Goal: Communication & Community: Answer question/provide support

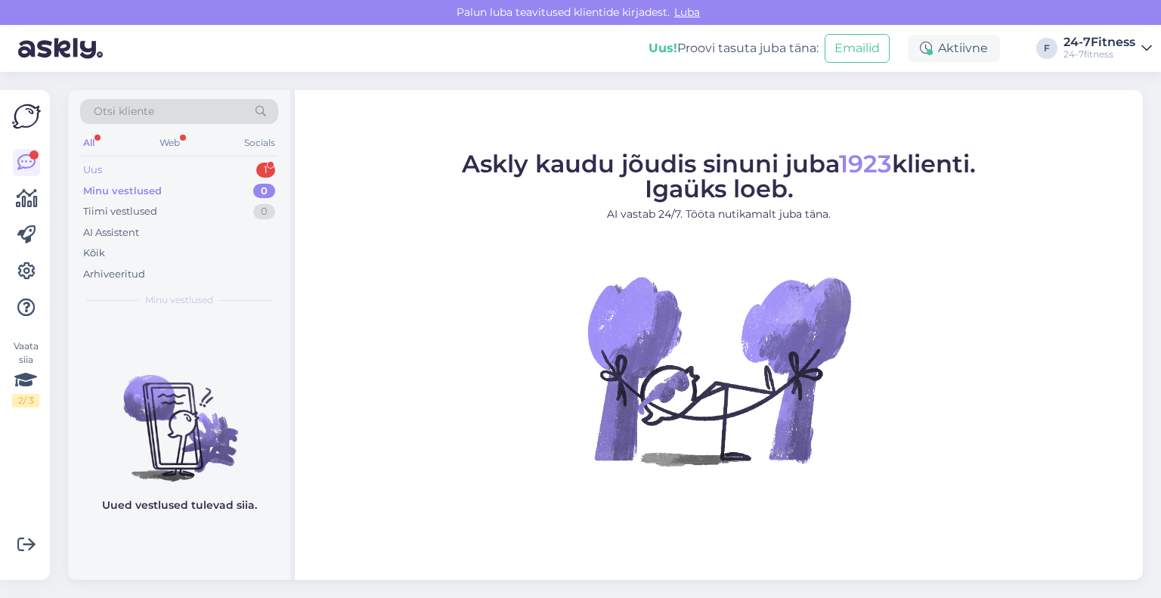
click at [147, 172] on div "Uus 1" at bounding box center [179, 170] width 198 height 21
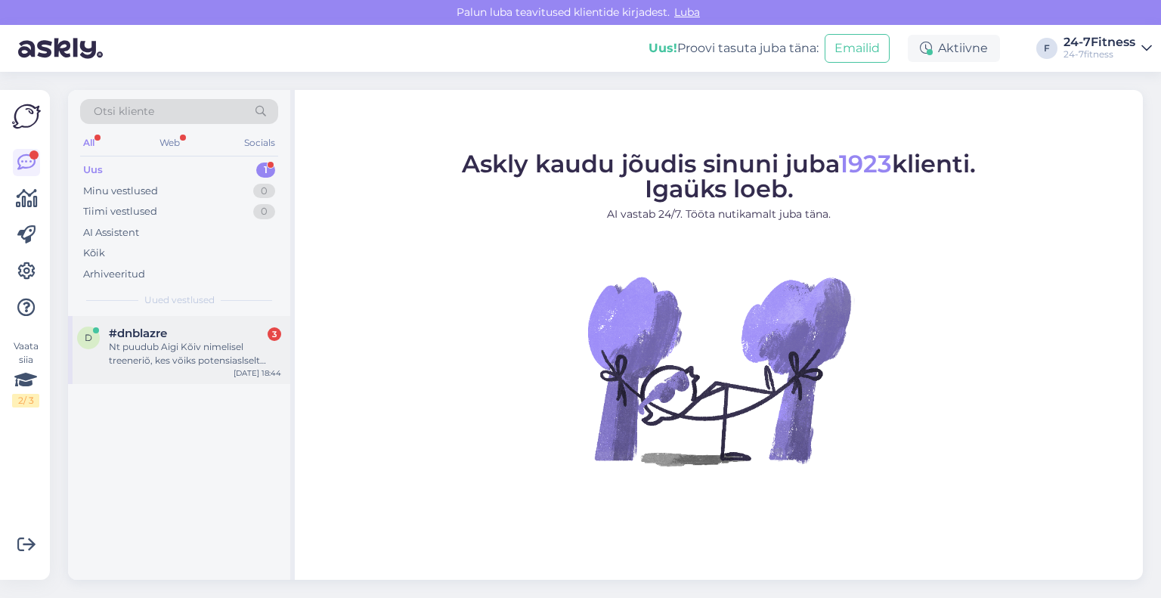
click at [147, 347] on div "Nt puudub Aigi Kõiv nimelisel treeneriõ, kes võiks potensiaslselt sobida, tutvu…" at bounding box center [195, 353] width 172 height 27
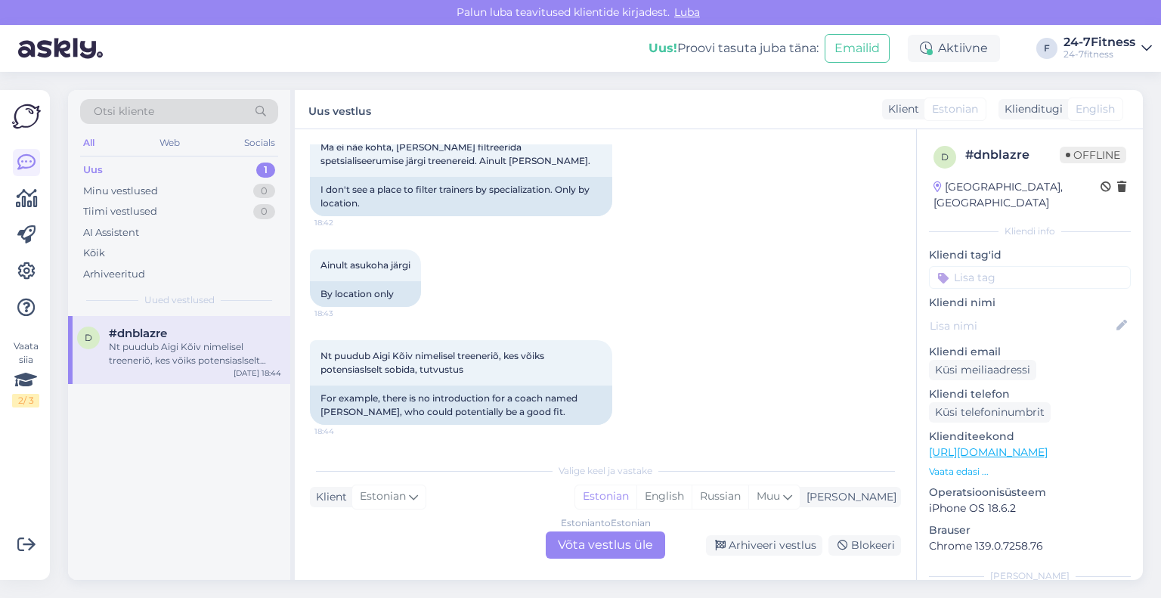
scroll to position [723, 0]
click at [590, 547] on div "Estonian to Estonian Võta vestlus üle" at bounding box center [605, 544] width 119 height 27
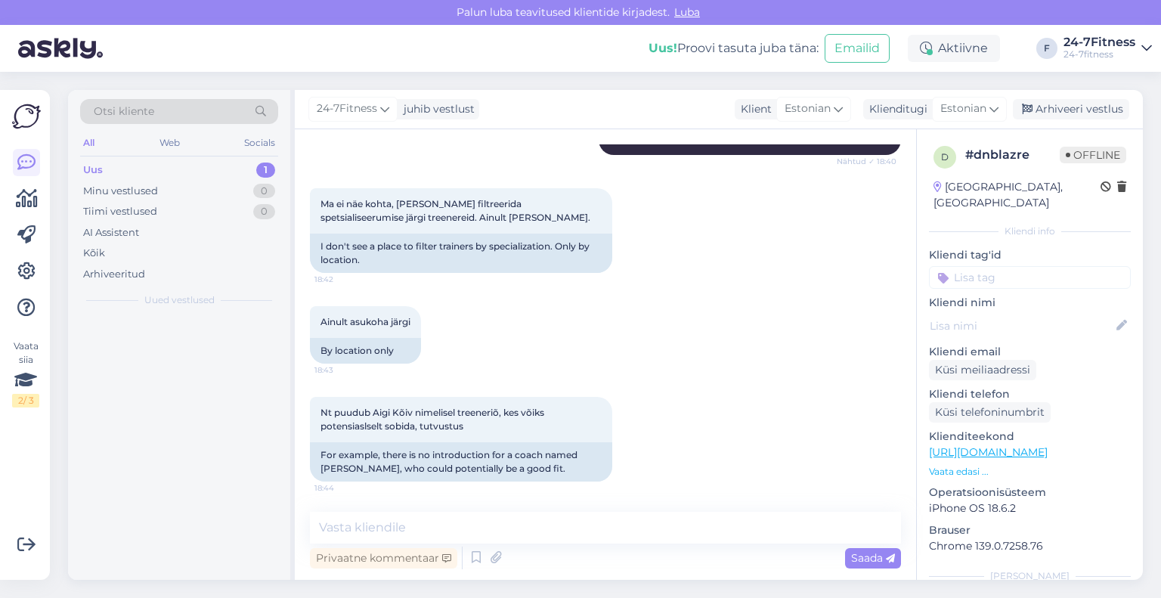
scroll to position [667, 0]
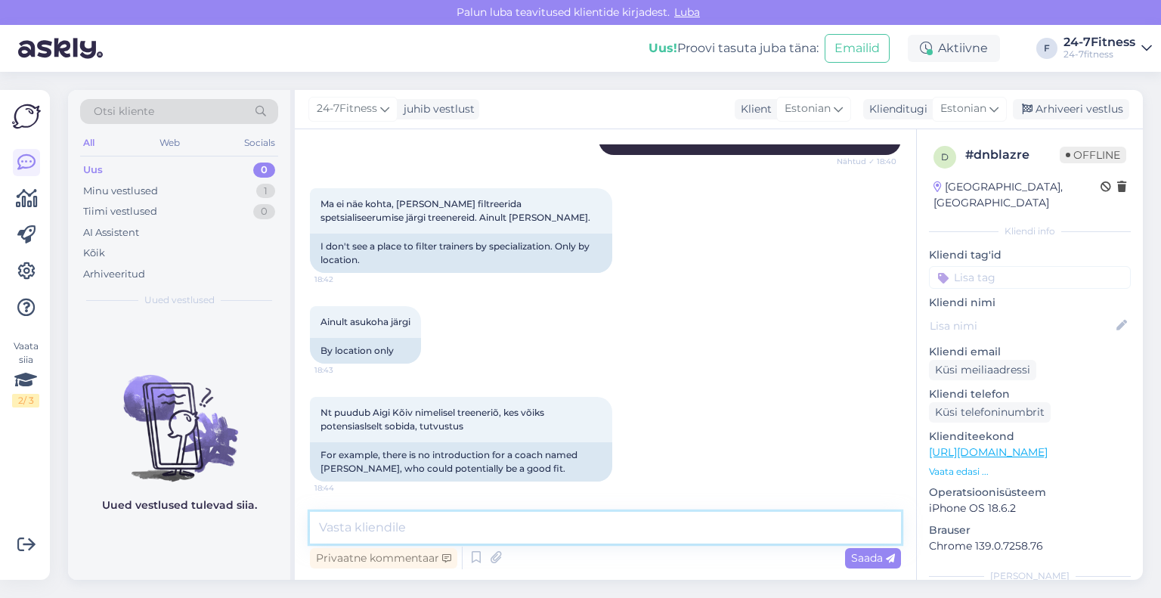
click at [544, 531] on textarea at bounding box center [605, 528] width 591 height 32
type textarea "Osad treenerid ei ole enda kohta tutvustuse kirjeldust lisanud, kuid enamustel …"
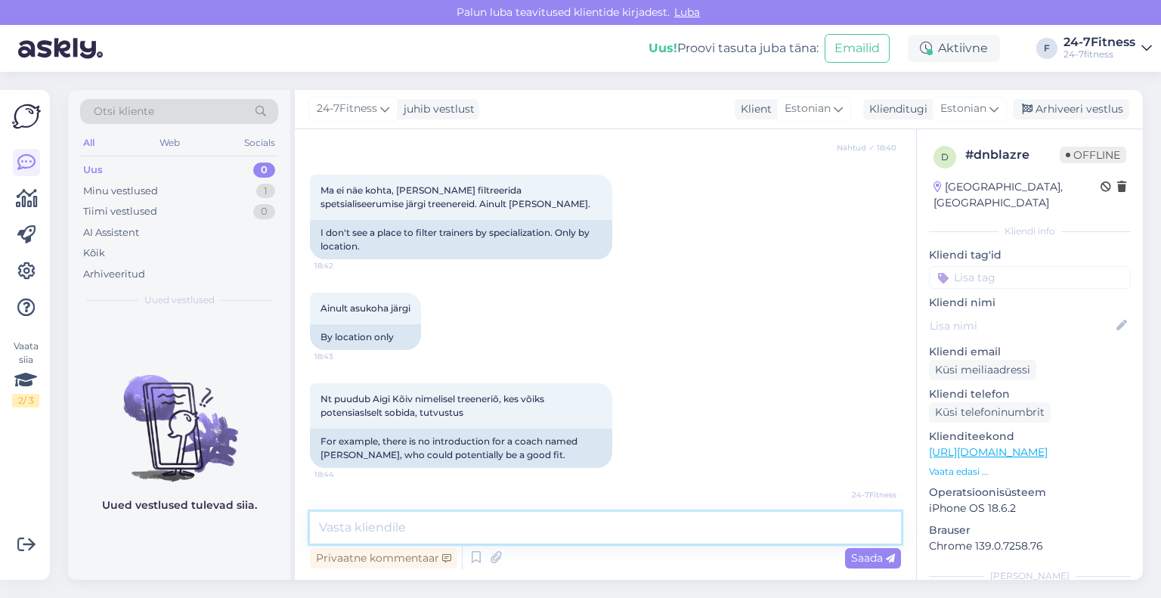
scroll to position [745, 0]
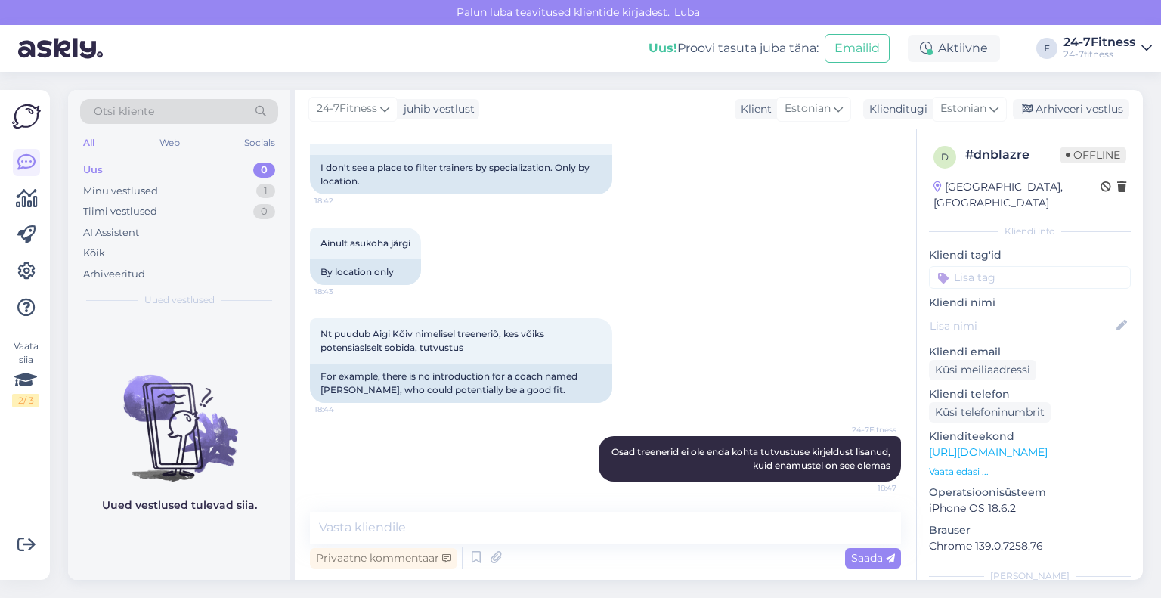
click at [1073, 97] on div "24-7Fitness juhib vestlust Klient Estonian Klienditugi Estonian Arhiveeri vestl…" at bounding box center [719, 109] width 848 height 39
click at [1071, 105] on div "Arhiveeri vestlus" at bounding box center [1071, 109] width 116 height 20
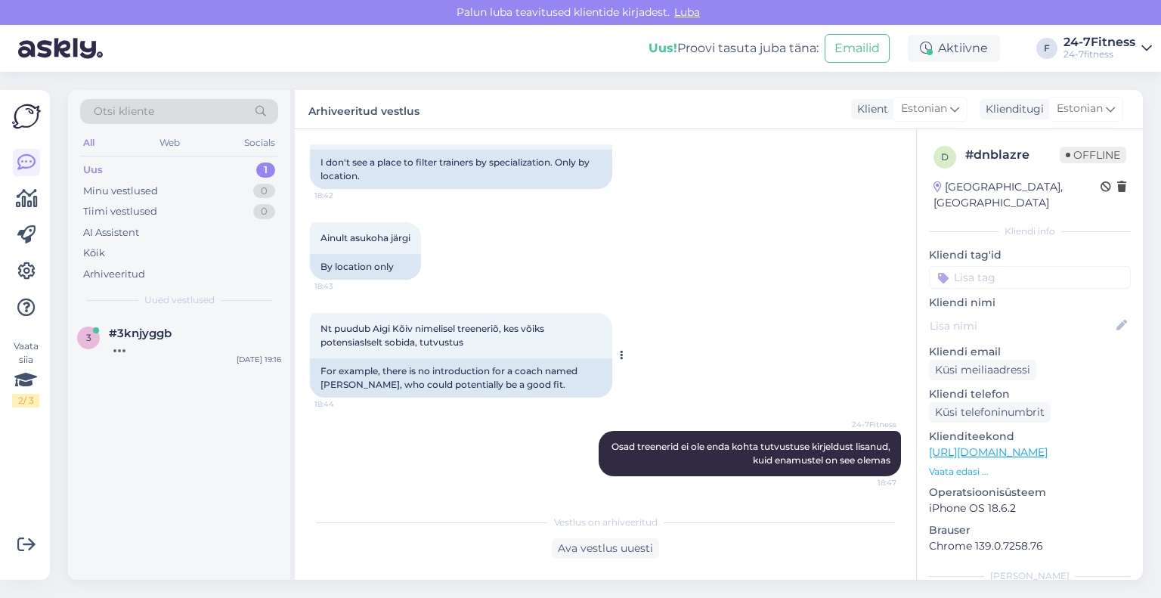
scroll to position [750, 0]
click at [154, 355] on div "3 #3knjyggb [DATE] 19:16" at bounding box center [179, 343] width 222 height 54
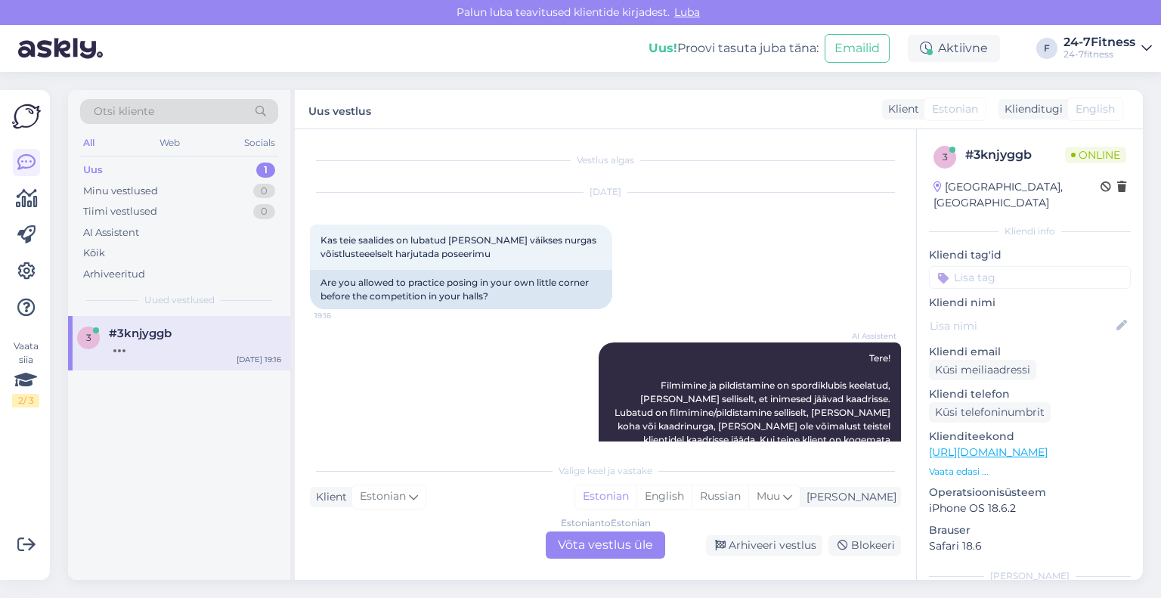
scroll to position [71, 0]
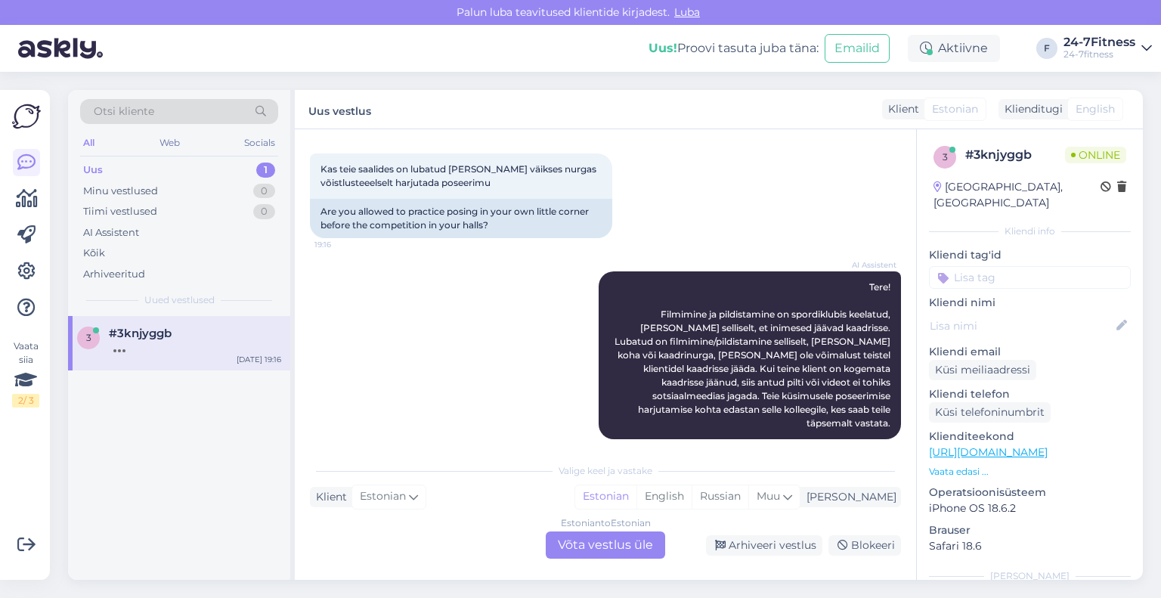
click at [593, 540] on div "Estonian to Estonian Võta vestlus üle" at bounding box center [605, 544] width 119 height 27
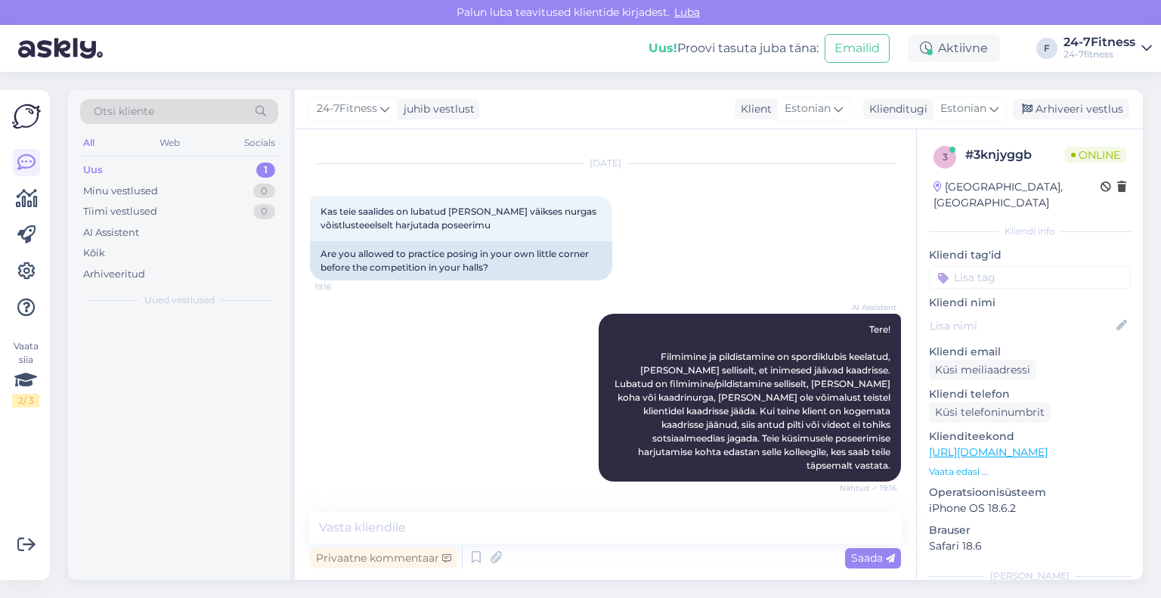
scroll to position [15, 0]
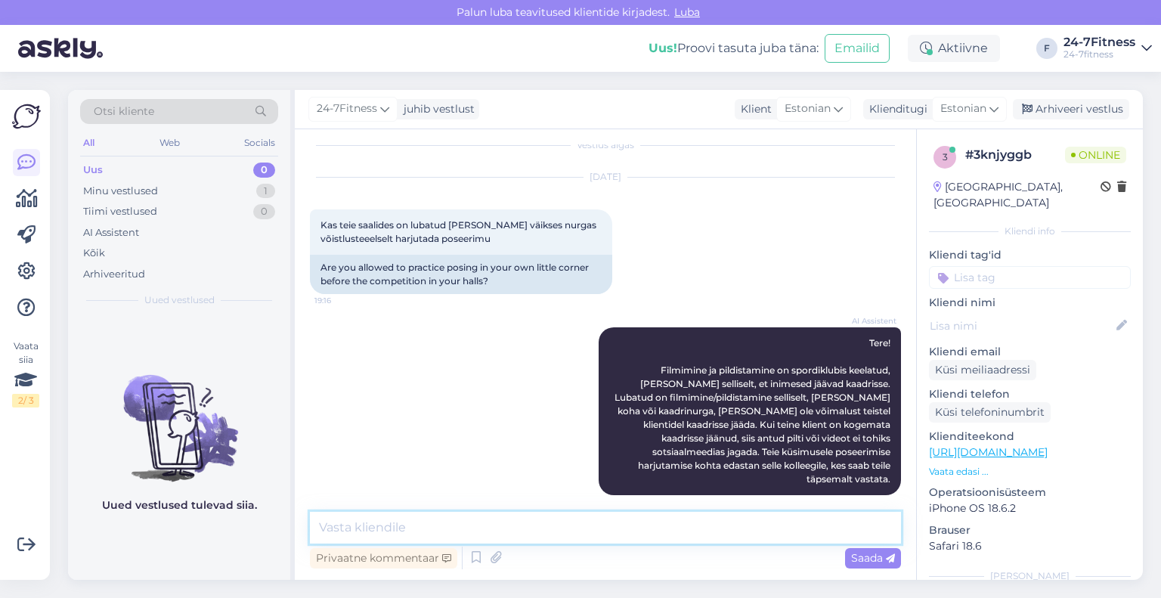
click at [530, 529] on textarea at bounding box center [605, 528] width 591 height 32
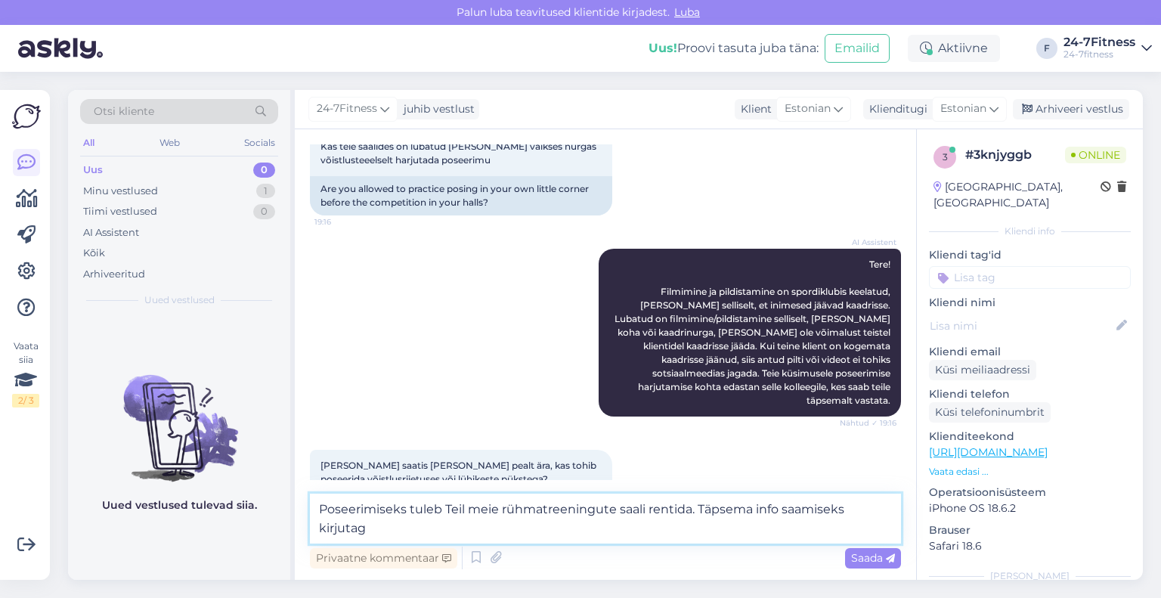
scroll to position [109, 0]
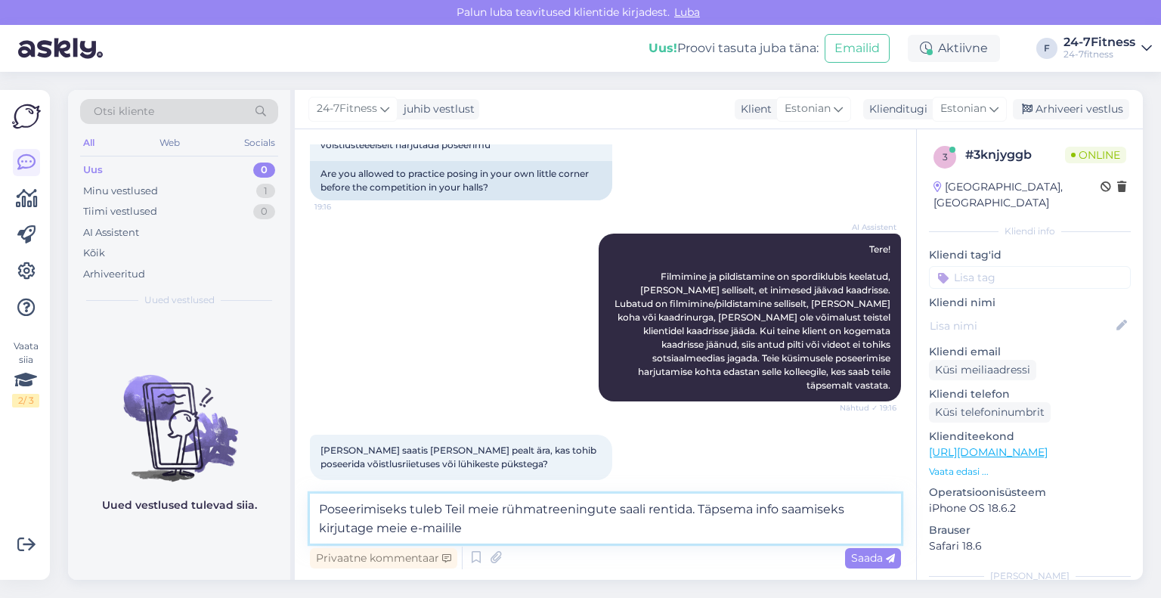
paste textarea "[EMAIL_ADDRESS][DOMAIN_NAME]"
type textarea "Poseerimiseks tuleb Teil meie rühmatreeningute saali rentida. Täpsema info saam…"
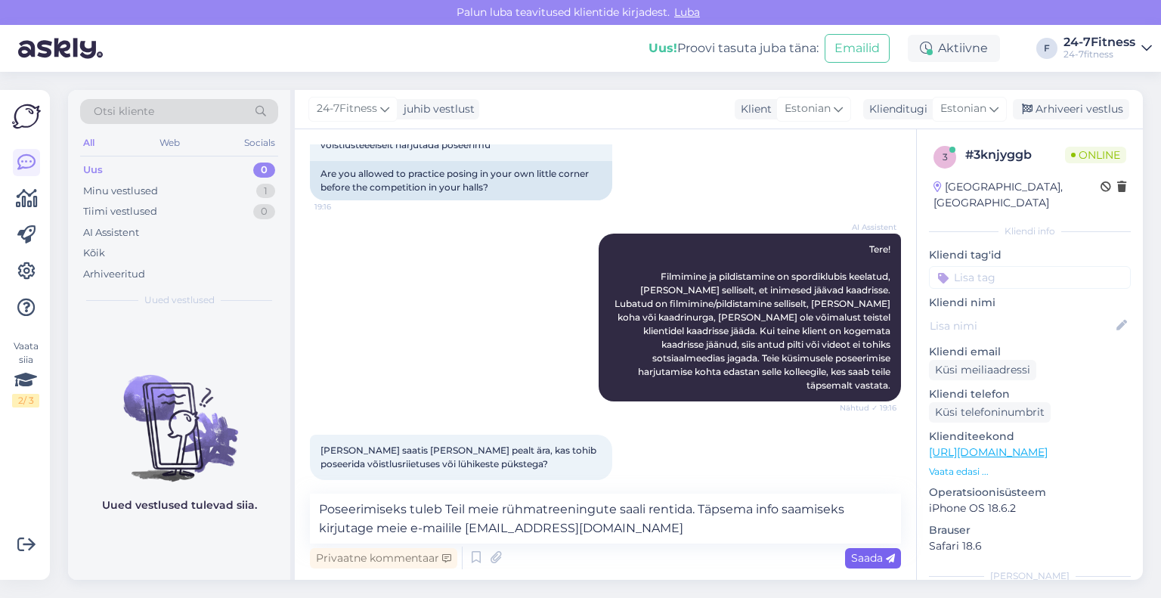
click at [853, 559] on span "Saada" at bounding box center [873, 558] width 44 height 14
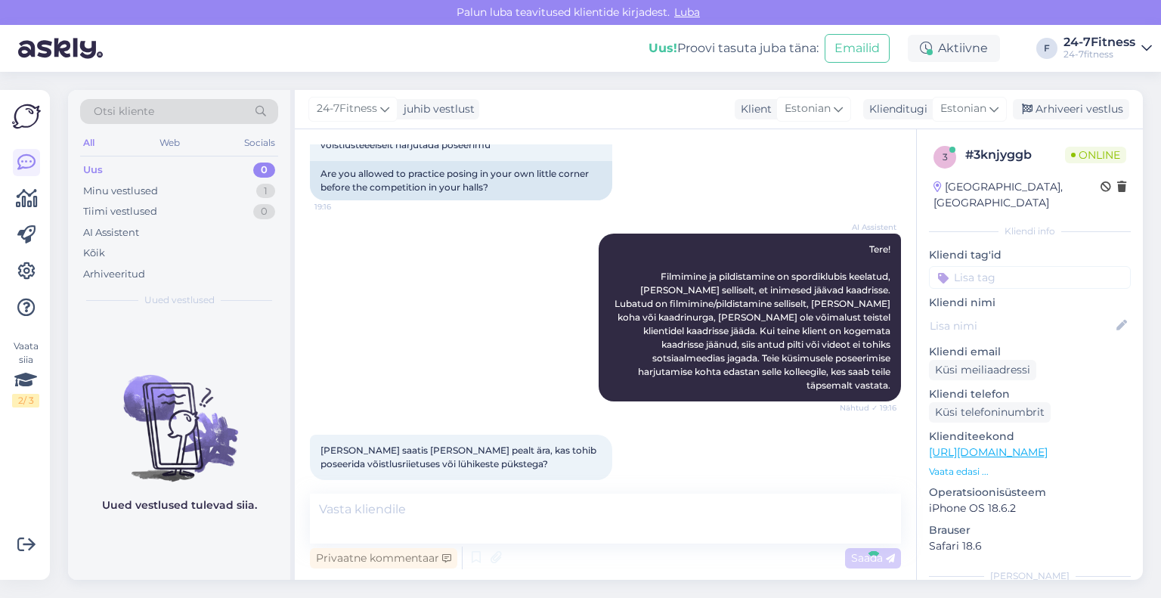
scroll to position [186, 0]
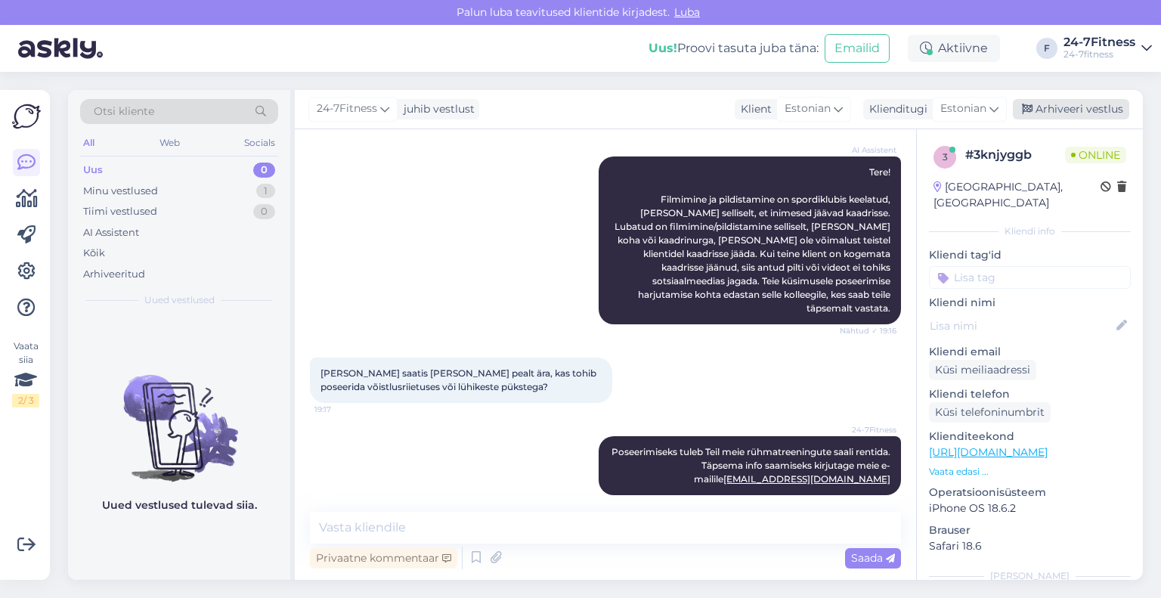
click at [1059, 114] on div "Arhiveeri vestlus" at bounding box center [1071, 109] width 116 height 20
